Goal: Use online tool/utility

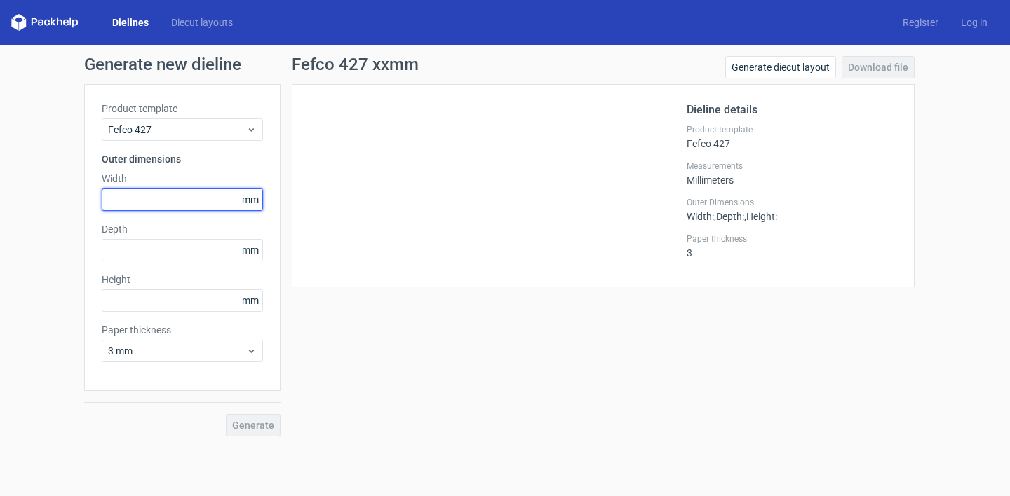
click at [161, 192] on input "text" at bounding box center [182, 200] width 161 height 22
type input "265"
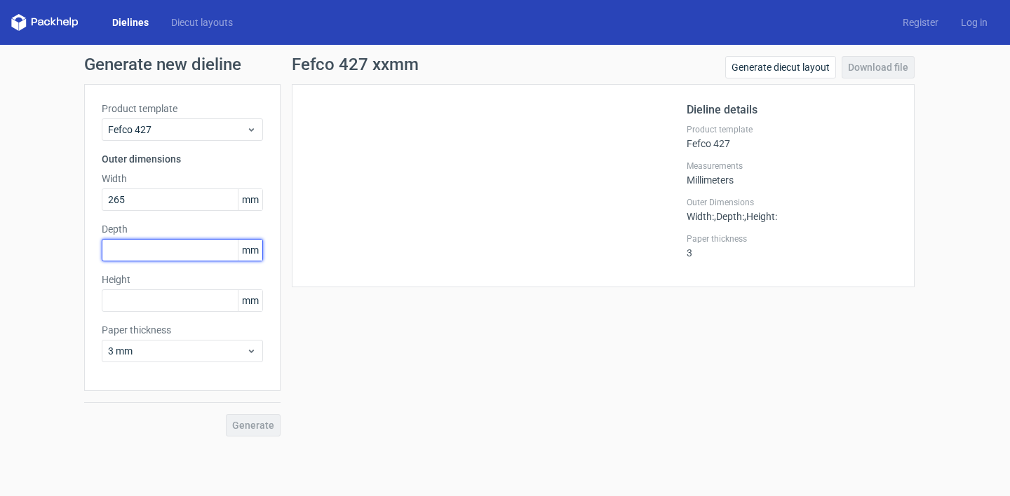
click at [133, 246] on input "text" at bounding box center [182, 250] width 161 height 22
type input "195"
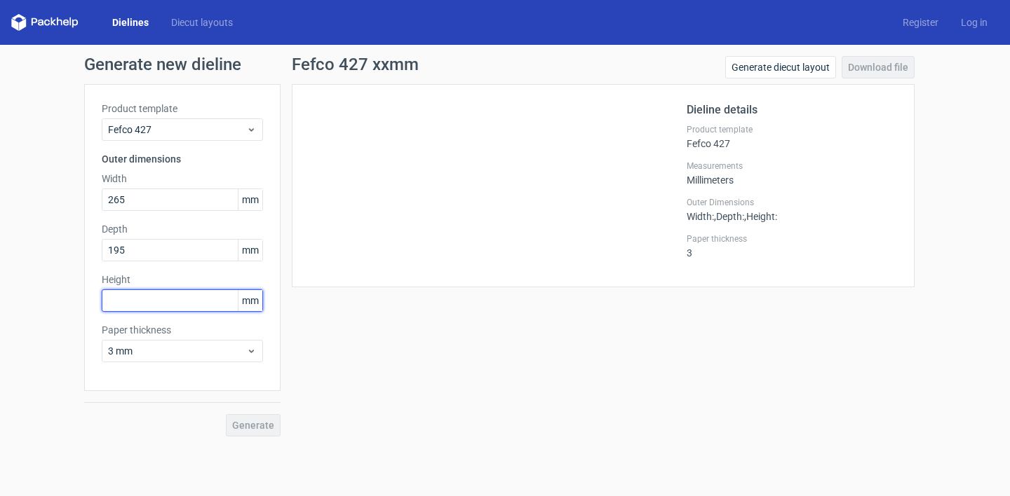
click at [141, 297] on input "text" at bounding box center [182, 301] width 161 height 22
type input "60"
click at [267, 409] on div "Generate" at bounding box center [182, 414] width 196 height 46
click at [266, 421] on span "Generate" at bounding box center [253, 426] width 42 height 10
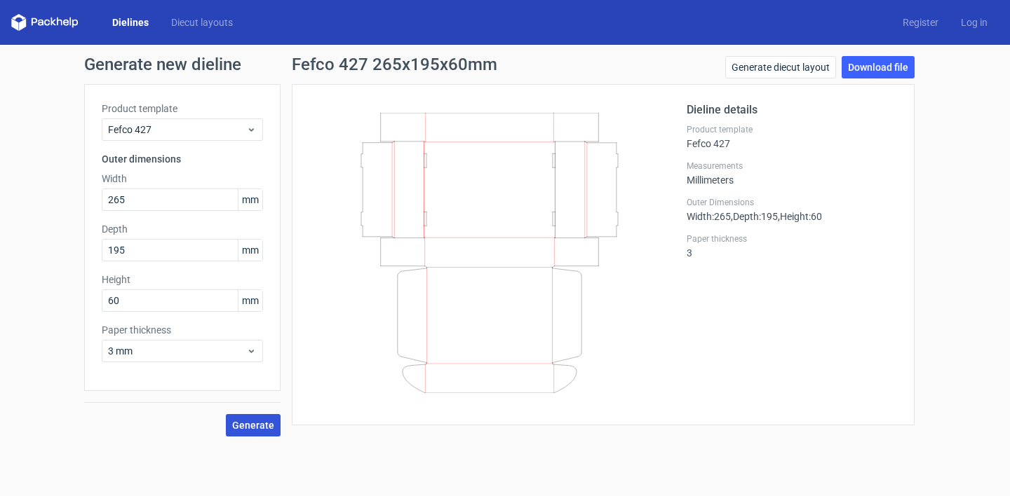
click at [266, 421] on span "Generate" at bounding box center [253, 426] width 42 height 10
